Goal: Task Accomplishment & Management: Manage account settings

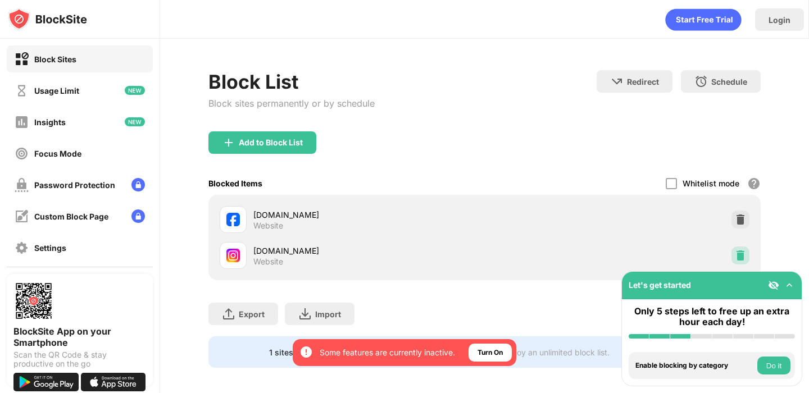
click at [736, 252] on img at bounding box center [740, 255] width 11 height 11
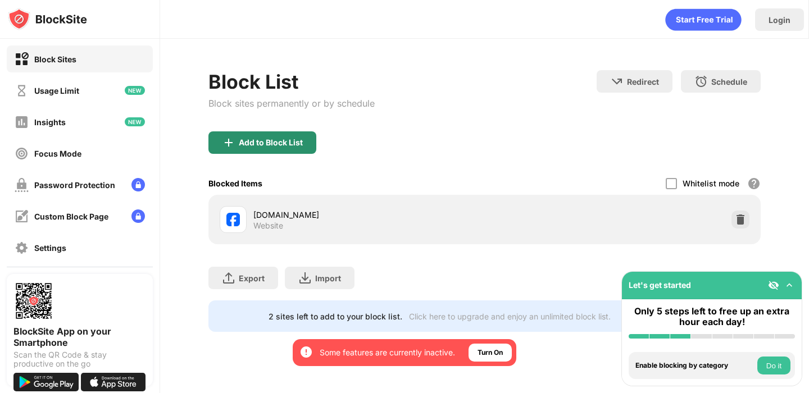
click at [272, 135] on div "Add to Block List" at bounding box center [262, 142] width 108 height 22
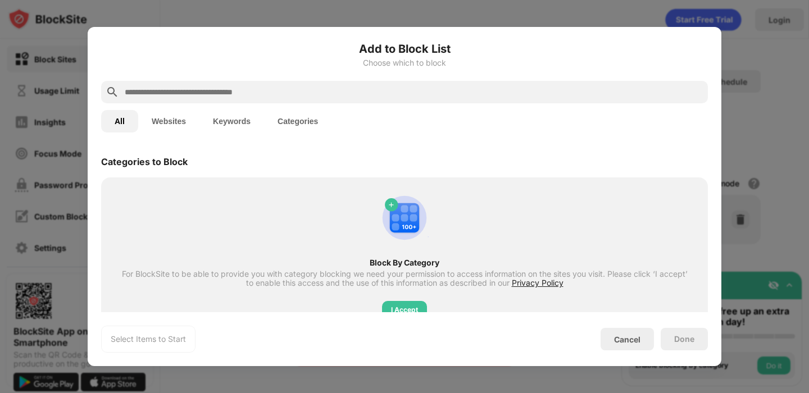
click at [306, 93] on input "text" at bounding box center [414, 91] width 580 height 13
type input "*"
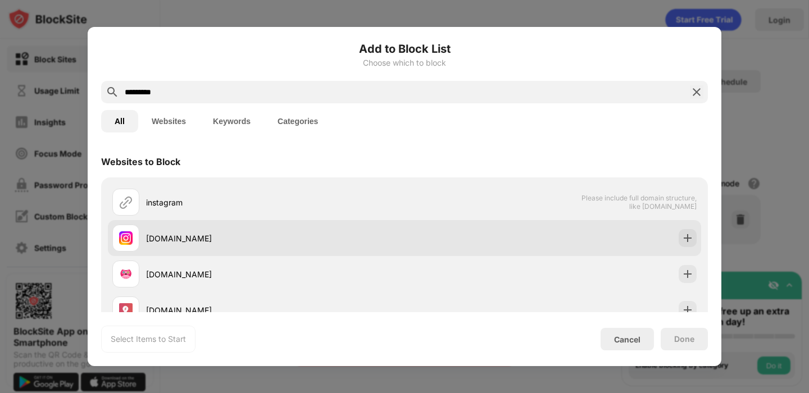
type input "*********"
click at [696, 240] on div "[DOMAIN_NAME]" at bounding box center [404, 238] width 593 height 36
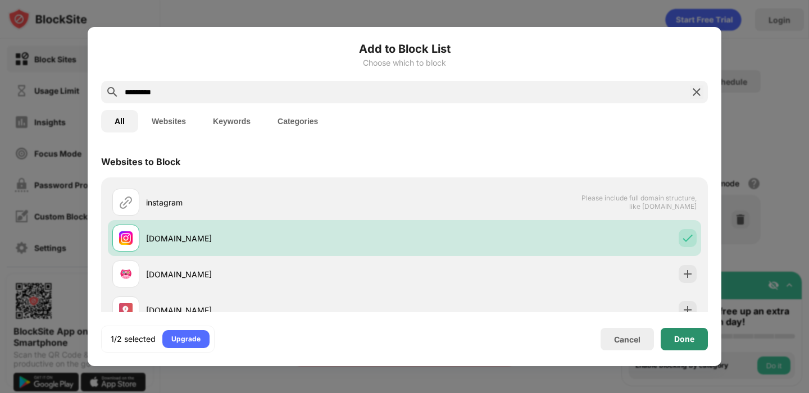
click at [683, 336] on div "Done" at bounding box center [684, 339] width 20 height 9
